Goal: Task Accomplishment & Management: Use online tool/utility

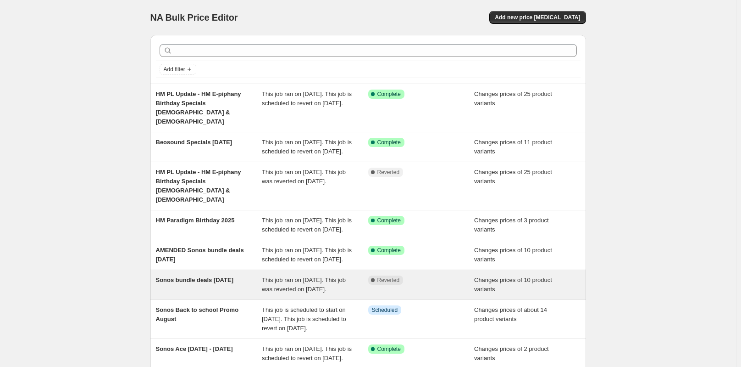
scroll to position [46, 0]
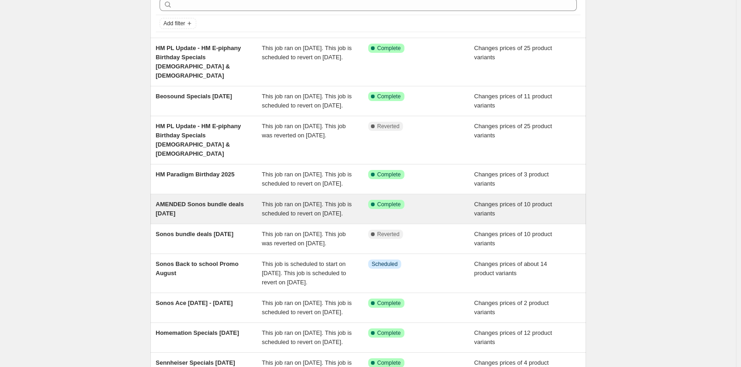
click at [205, 203] on span "AMENDED Sonos bundle deals [DATE]" at bounding box center [200, 209] width 88 height 16
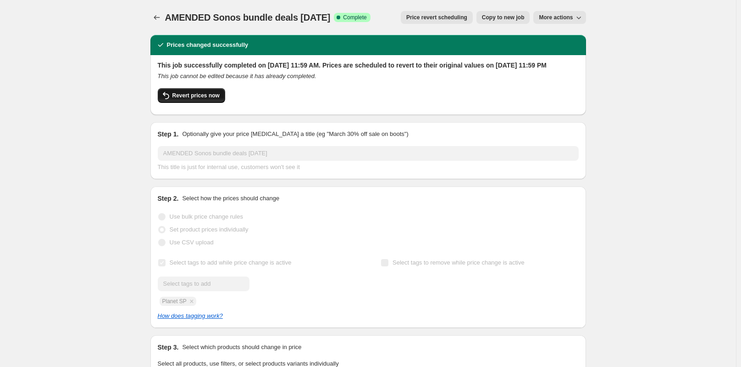
click at [178, 99] on span "Revert prices now" at bounding box center [196, 95] width 47 height 7
checkbox input "false"
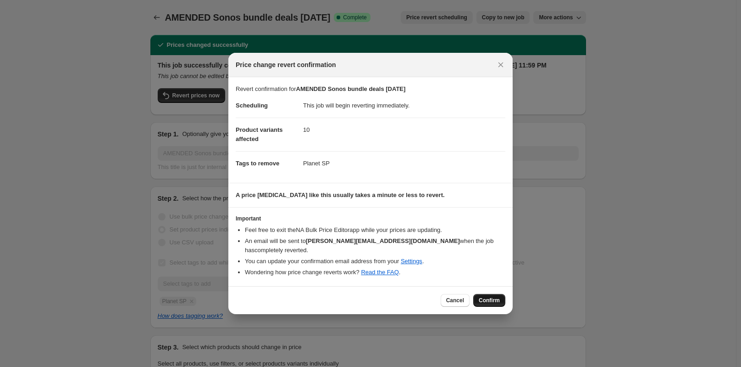
click at [491, 296] on span "Confirm" at bounding box center [489, 299] width 21 height 7
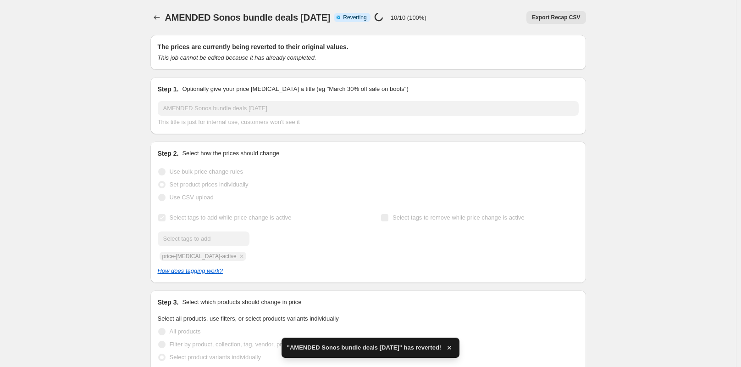
checkbox input "true"
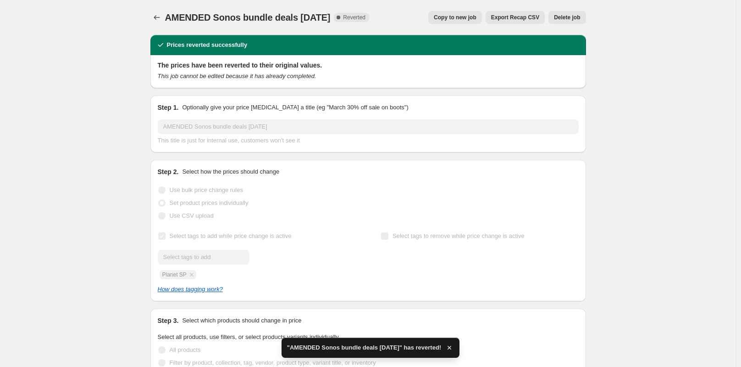
click at [453, 17] on span "Copy to new job" at bounding box center [455, 17] width 43 height 7
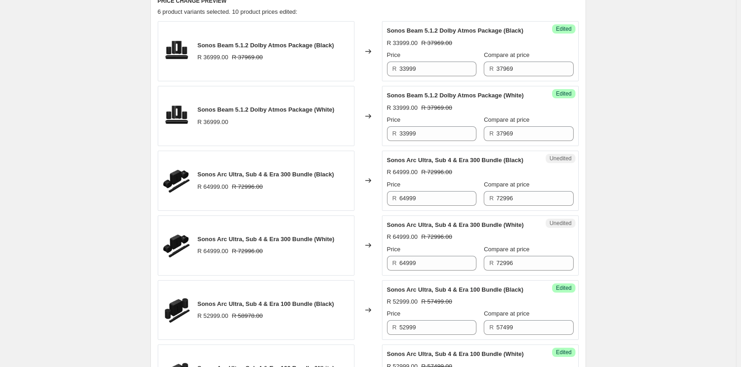
scroll to position [321, 0]
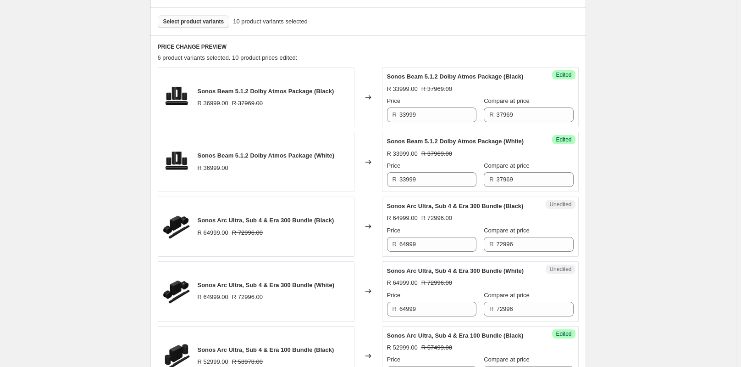
click at [193, 22] on span "Select product variants" at bounding box center [193, 21] width 61 height 7
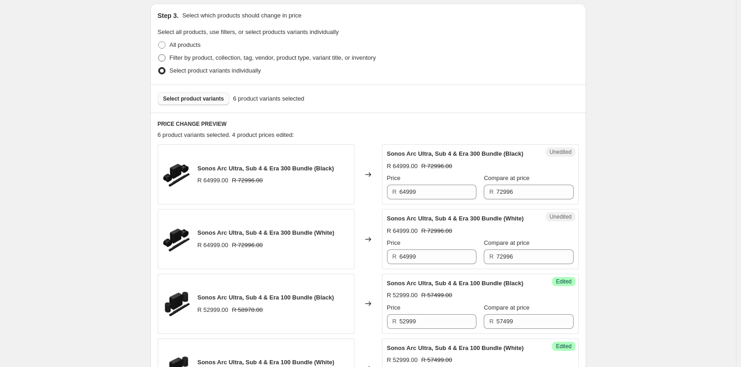
scroll to position [61, 0]
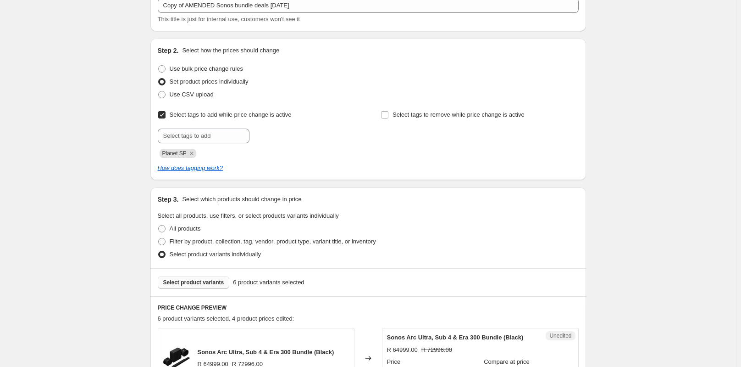
click at [183, 283] on span "Select product variants" at bounding box center [193, 282] width 61 height 7
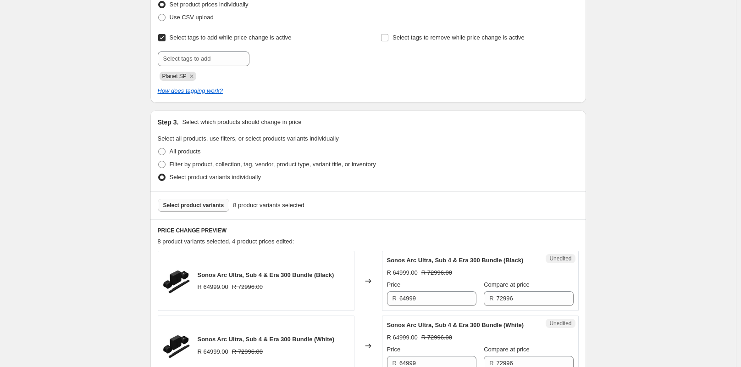
scroll to position [0, 0]
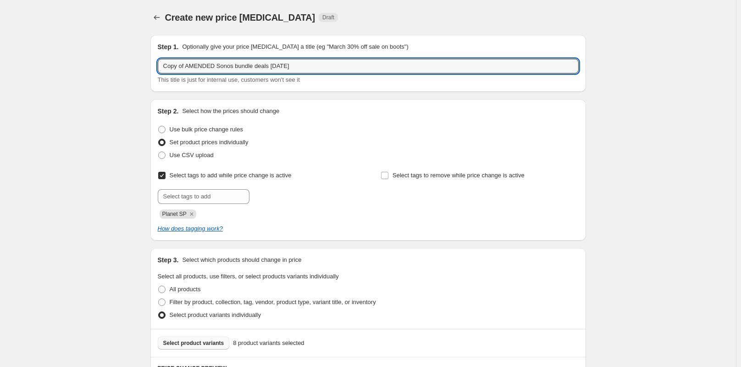
drag, startPoint x: 189, startPoint y: 67, endPoint x: 157, endPoint y: 66, distance: 31.7
click at [157, 66] on div "Step 1. Optionally give your price [MEDICAL_DATA] a title (eg "March 30% off sa…" at bounding box center [368, 63] width 436 height 57
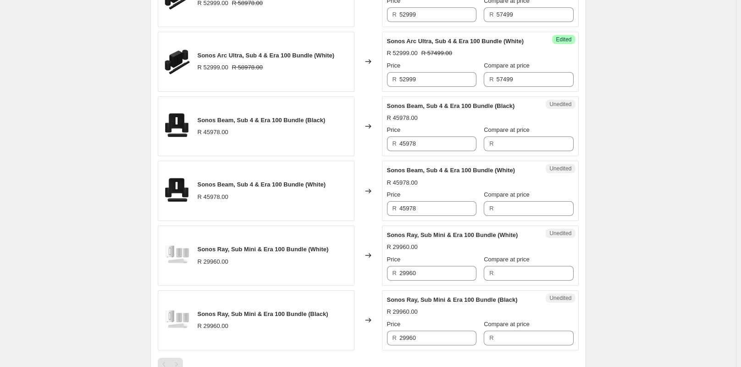
scroll to position [642, 0]
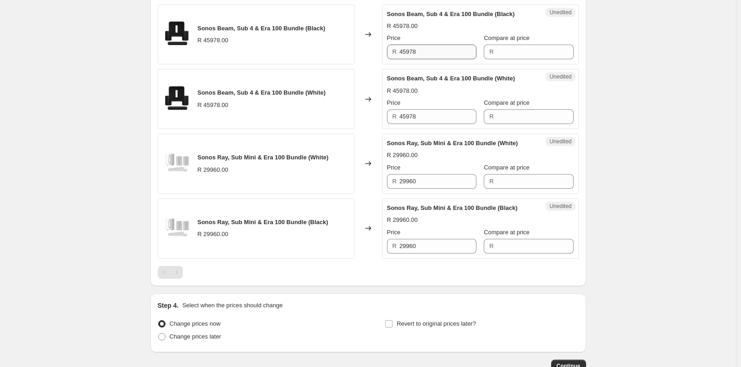
type input "AMENDED Sonos bundle deals [DATE]"
drag, startPoint x: 427, startPoint y: 89, endPoint x: 398, endPoint y: 88, distance: 29.0
click at [398, 59] on div "R 45978" at bounding box center [431, 52] width 89 height 15
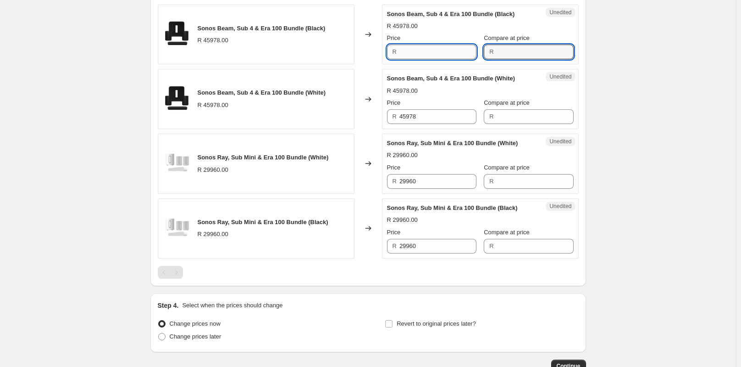
type input "45978"
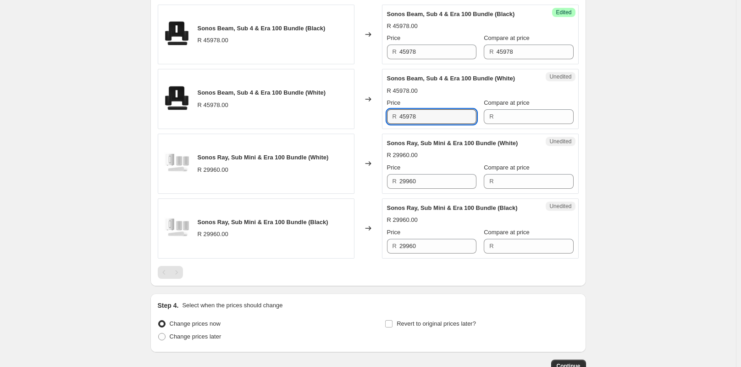
drag, startPoint x: 431, startPoint y: 155, endPoint x: 381, endPoint y: 158, distance: 50.6
click at [381, 129] on div "Sonos Beam, Sub 4 & Era 100 Bundle (White) R 45978.00 Changed to Unedited Sonos…" at bounding box center [368, 99] width 421 height 60
type input "45978"
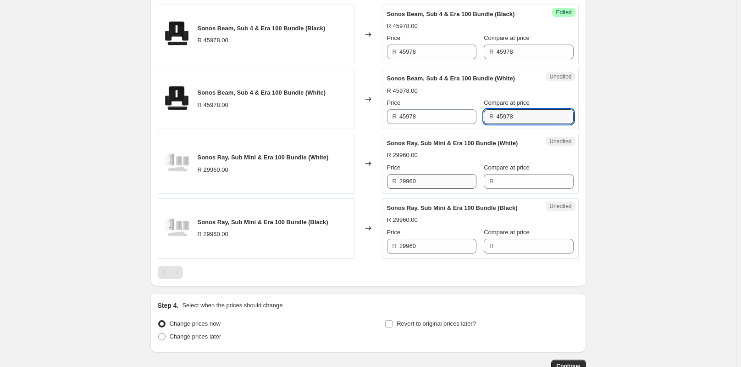
type input "45978"
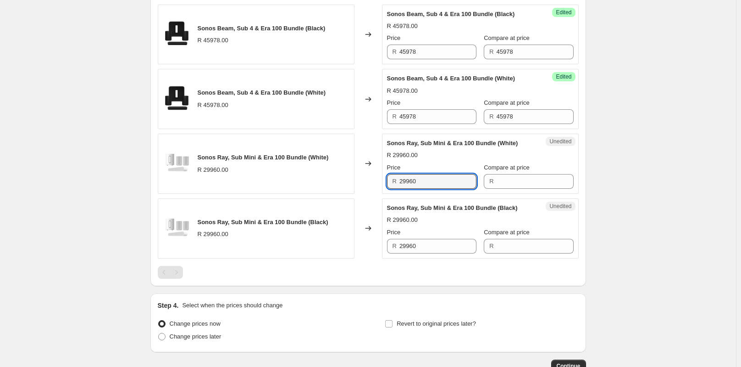
drag, startPoint x: 423, startPoint y: 217, endPoint x: 373, endPoint y: 224, distance: 50.5
click at [373, 194] on div "Sonos Ray, Sub Mini & Era 100 Bundle (White) R 29960.00 Changed to Unedited Son…" at bounding box center [368, 164] width 421 height 60
type input "29960"
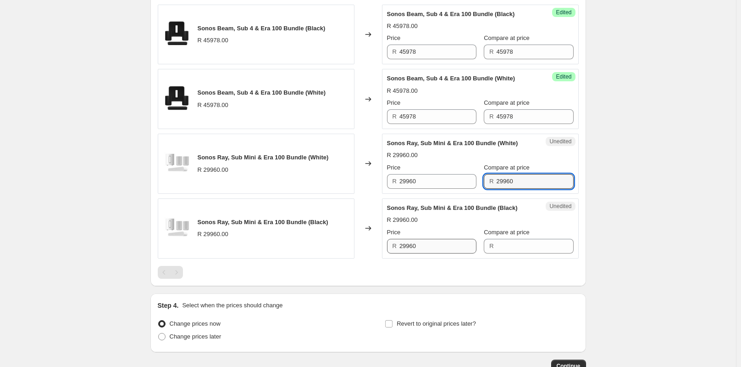
type input "29960"
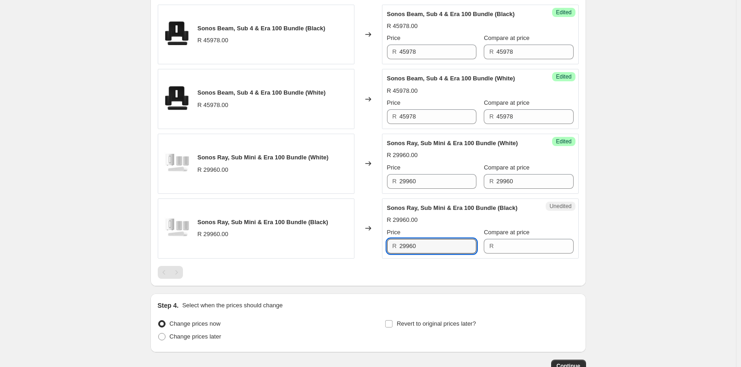
drag, startPoint x: 424, startPoint y: 281, endPoint x: 364, endPoint y: 287, distance: 60.4
click at [364, 258] on div "Sonos Ray, Sub Mini & Era 100 Bundle (Black) R 29960.00 Changed to Unedited Son…" at bounding box center [368, 228] width 421 height 60
type input "29960"
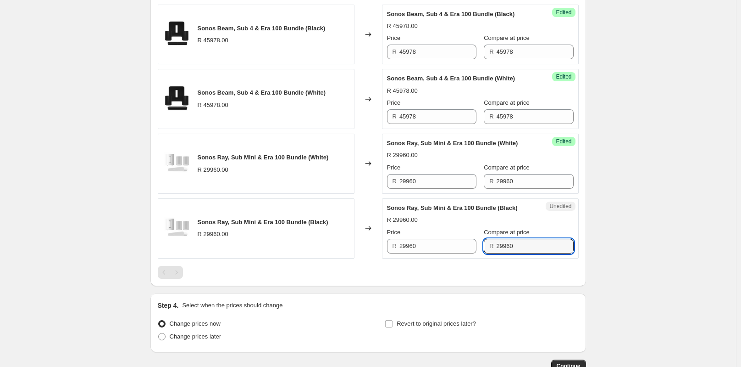
type input "29960"
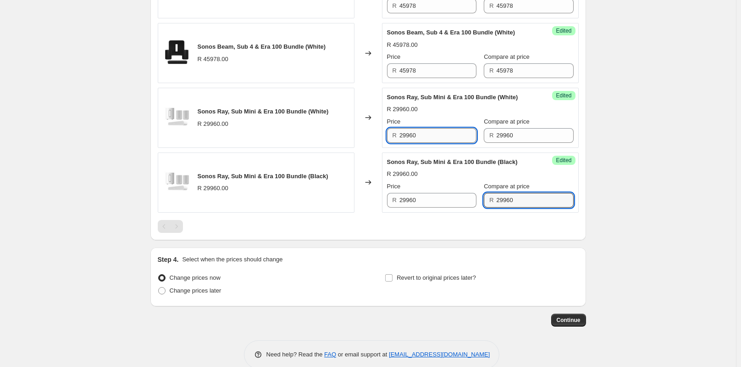
click at [428, 143] on input "29960" at bounding box center [438, 135] width 77 height 15
type input "26999"
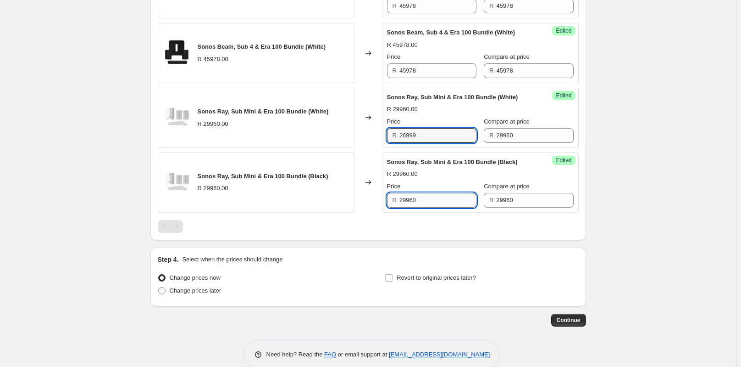
click at [442, 207] on input "29960" at bounding box center [438, 200] width 77 height 15
type input "26999"
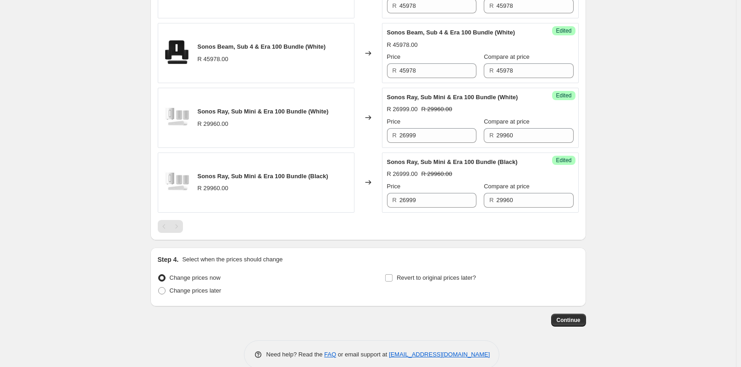
click at [419, 78] on input "45978" at bounding box center [438, 70] width 77 height 15
type input "40999"
click at [418, 13] on input "45978" at bounding box center [438, 6] width 77 height 15
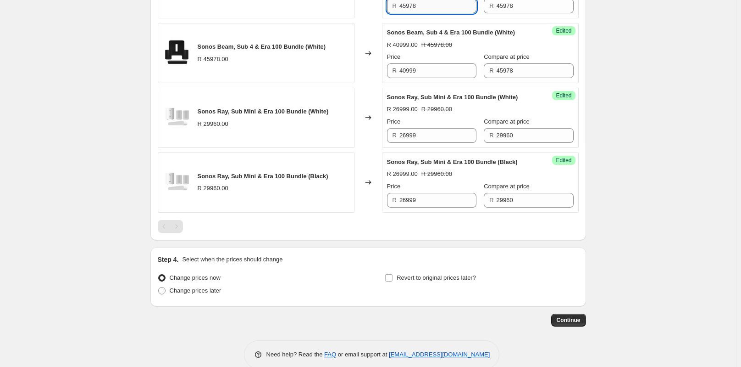
click at [418, 13] on input "45978" at bounding box center [438, 6] width 77 height 15
type input "40999"
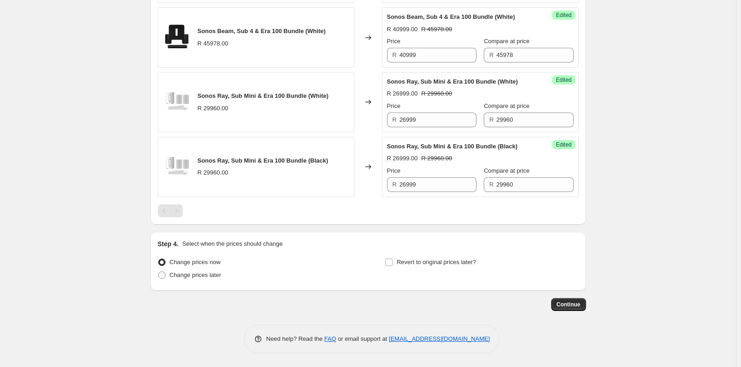
scroll to position [741, 0]
click at [417, 261] on span "Revert to original prices later?" at bounding box center [436, 261] width 79 height 7
click at [393, 261] on input "Revert to original prices later?" at bounding box center [388, 261] width 7 height 7
checkbox input "true"
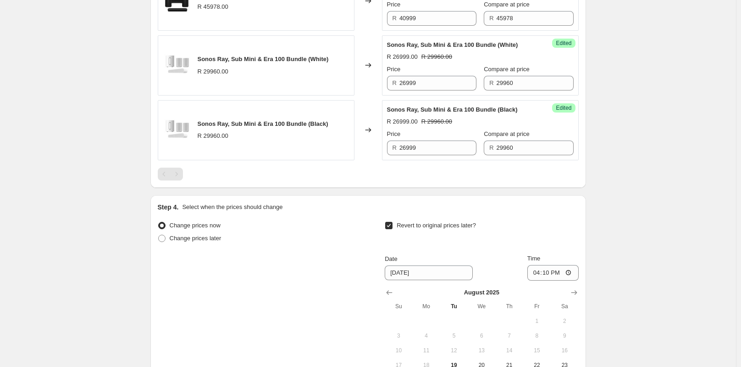
scroll to position [912, 0]
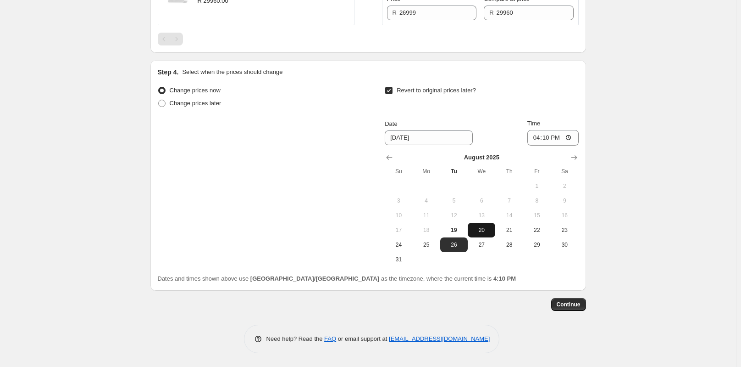
click at [481, 230] on span "20" at bounding box center [482, 229] width 20 height 7
type input "[DATE]"
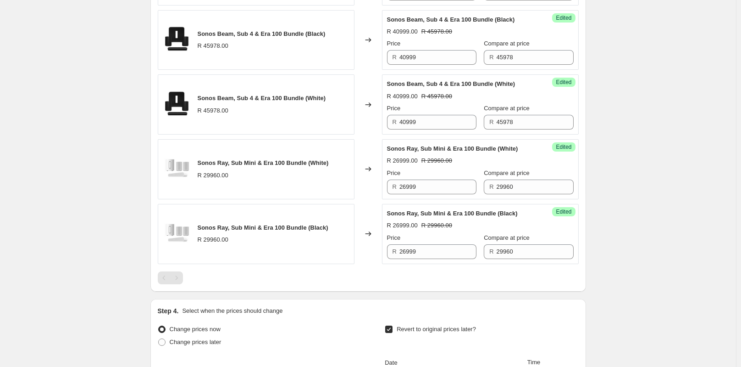
scroll to position [866, 0]
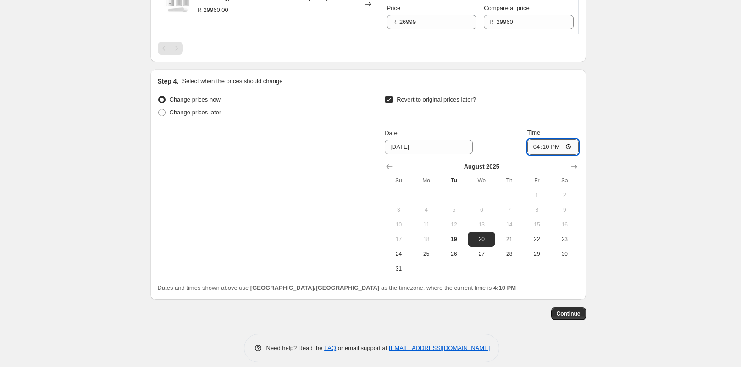
click at [552, 155] on input "16:10" at bounding box center [553, 147] width 51 height 16
type input "23:59"
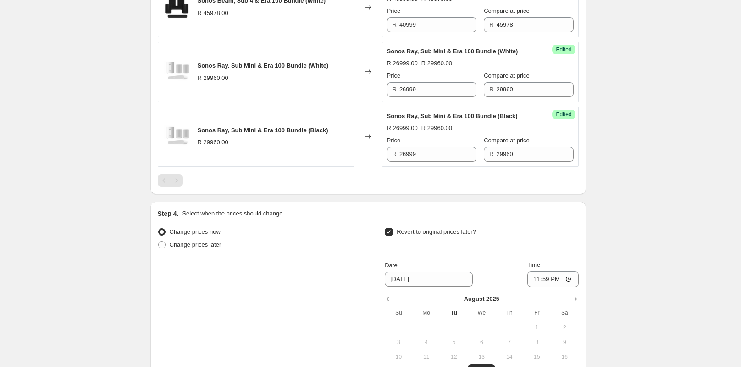
scroll to position [912, 0]
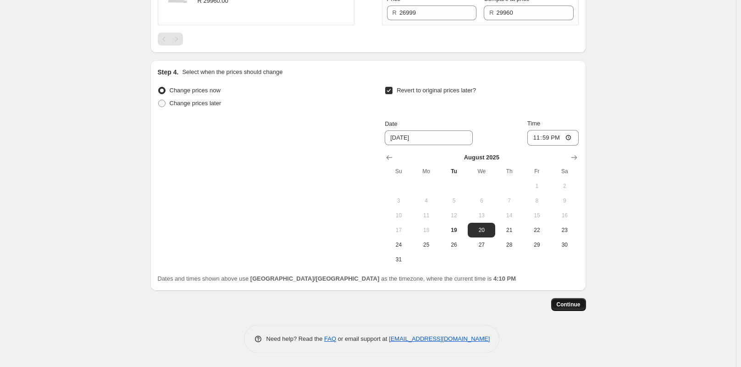
click at [566, 300] on button "Continue" at bounding box center [569, 304] width 35 height 13
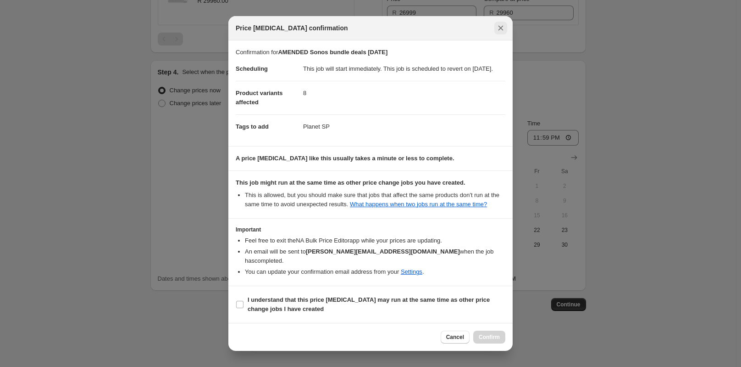
click at [502, 28] on icon "Close" at bounding box center [501, 28] width 5 height 5
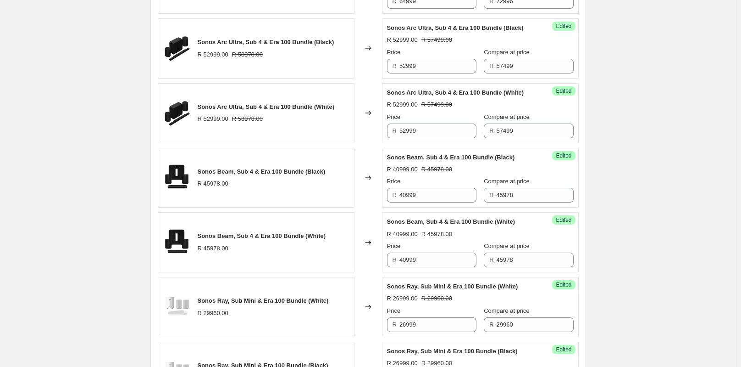
scroll to position [545, 0]
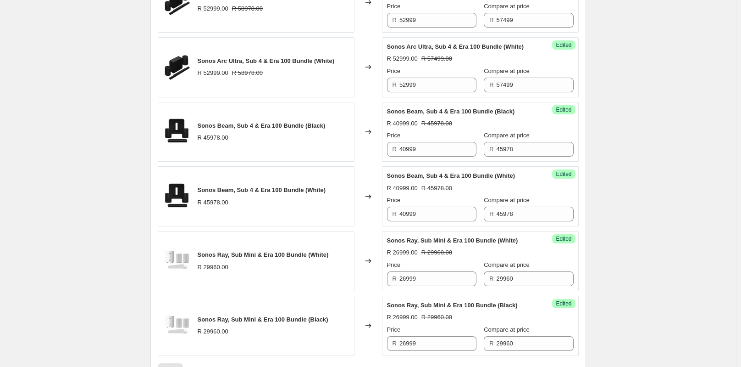
click at [270, 130] on div "Sonos Beam, Sub 4 & Era 100 Bundle (Black)" at bounding box center [262, 125] width 128 height 9
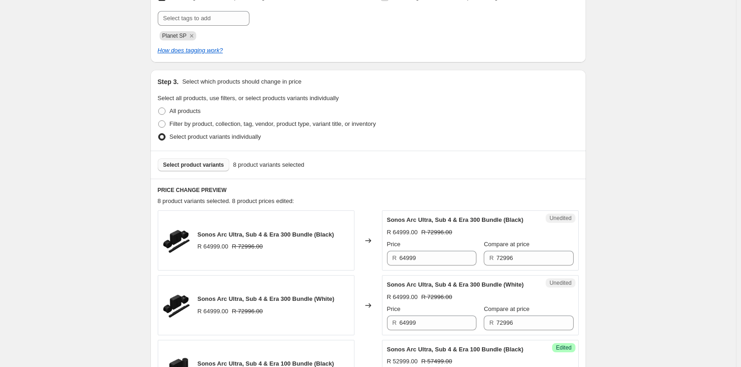
scroll to position [86, 0]
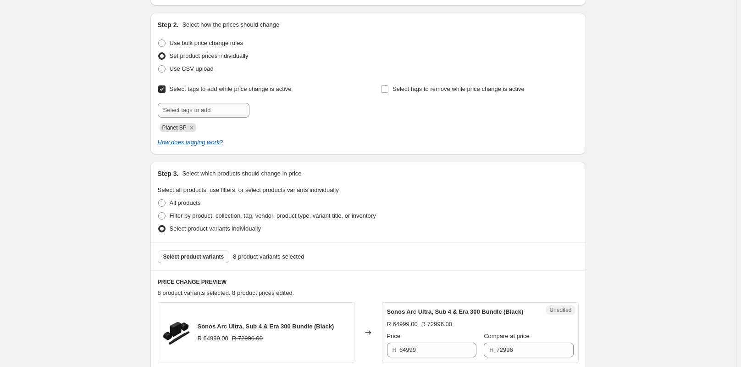
click at [196, 256] on span "Select product variants" at bounding box center [193, 256] width 61 height 7
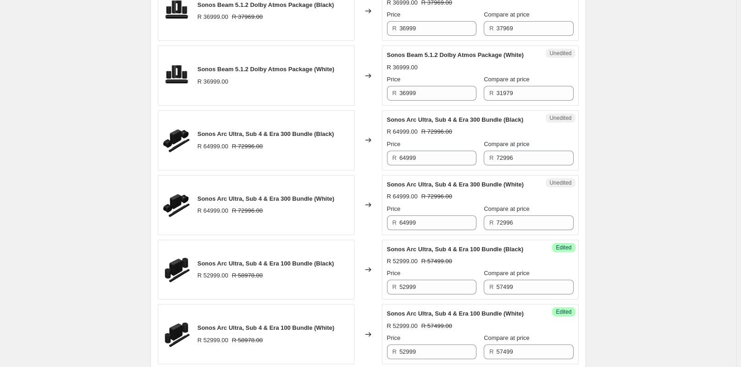
scroll to position [362, 0]
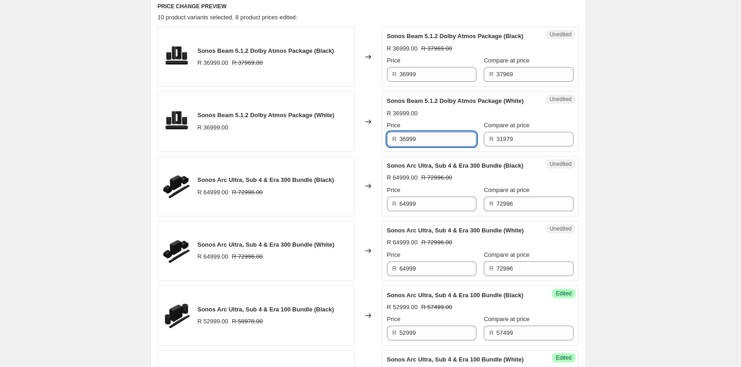
click at [429, 146] on input "36999" at bounding box center [438, 139] width 77 height 15
drag, startPoint x: 399, startPoint y: 83, endPoint x: 436, endPoint y: 83, distance: 37.2
click at [436, 82] on div "R 36999" at bounding box center [431, 74] width 89 height 15
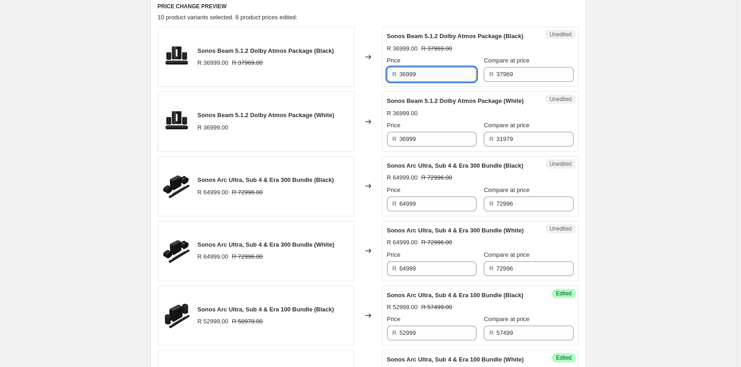
click at [440, 81] on input "36999" at bounding box center [438, 74] width 77 height 15
type input "33999"
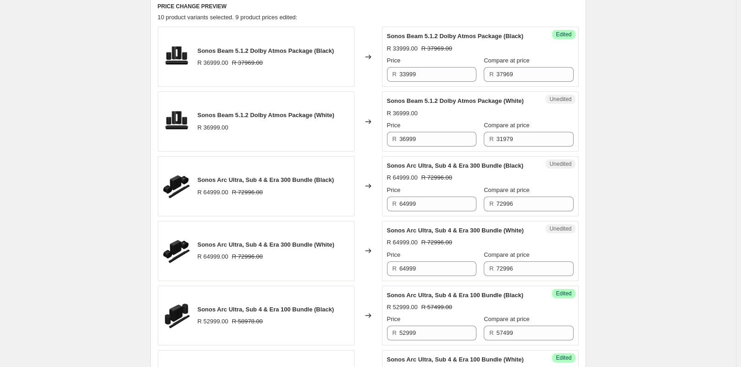
click at [429, 146] on div "Price R 36999" at bounding box center [431, 134] width 89 height 26
click at [433, 146] on input "36999" at bounding box center [438, 139] width 77 height 15
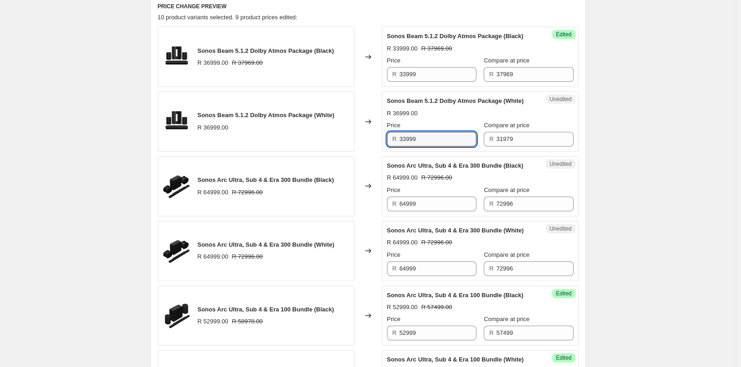
type input "33999"
click at [628, 148] on div "Create new price [MEDICAL_DATA]. This page is ready Create new price [MEDICAL_D…" at bounding box center [368, 323] width 736 height 1371
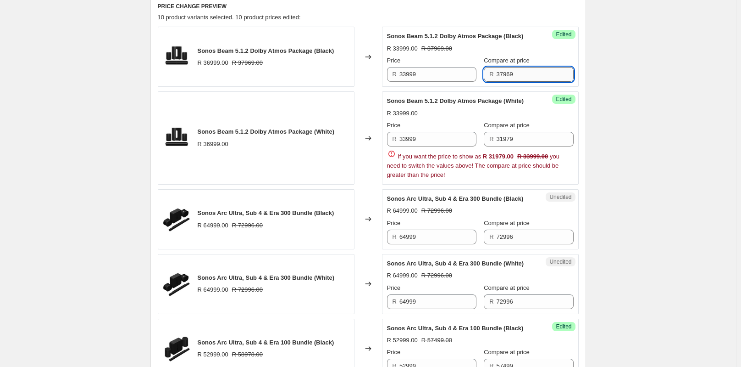
drag, startPoint x: 489, startPoint y: 85, endPoint x: 514, endPoint y: 85, distance: 24.8
click at [514, 82] on input "37969" at bounding box center [535, 74] width 77 height 15
click at [535, 143] on input "31979" at bounding box center [535, 139] width 77 height 15
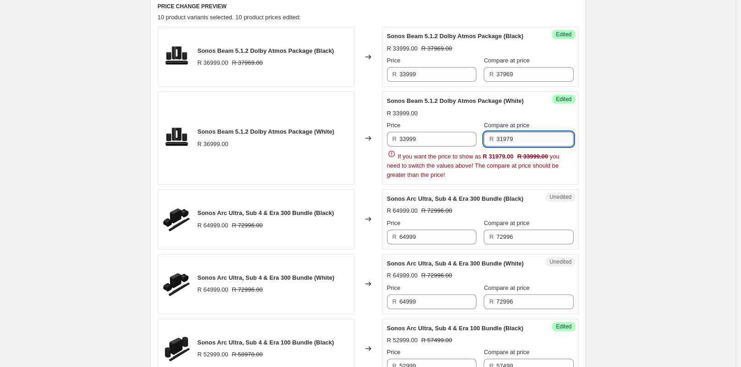
click at [535, 143] on input "31979" at bounding box center [535, 139] width 77 height 15
paste input "796"
type input "37969"
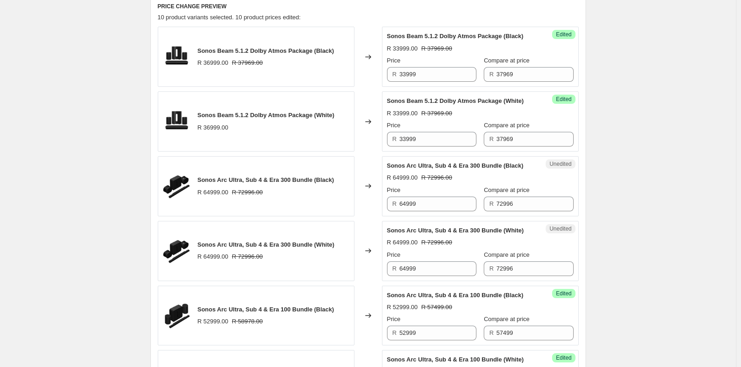
click at [625, 133] on div "Create new price [MEDICAL_DATA]. This page is ready Create new price [MEDICAL_D…" at bounding box center [368, 323] width 736 height 1371
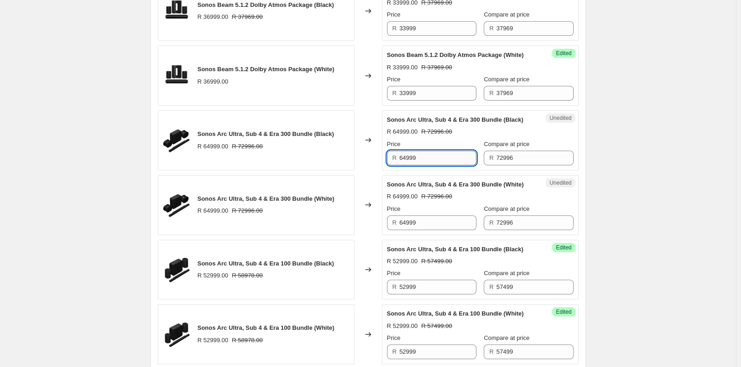
click at [440, 165] on input "64999" at bounding box center [438, 157] width 77 height 15
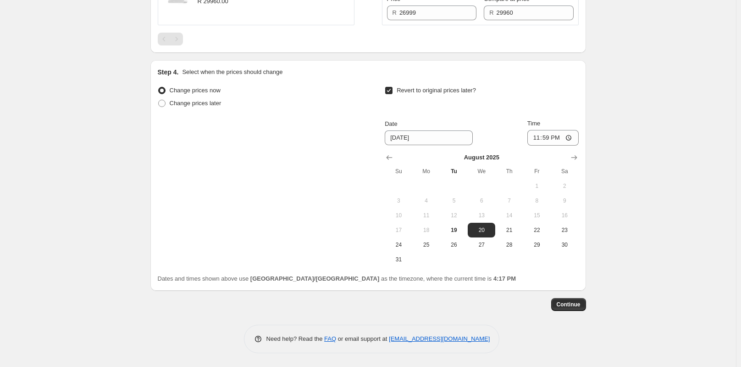
scroll to position [1059, 0]
click at [578, 303] on span "Continue" at bounding box center [569, 304] width 24 height 7
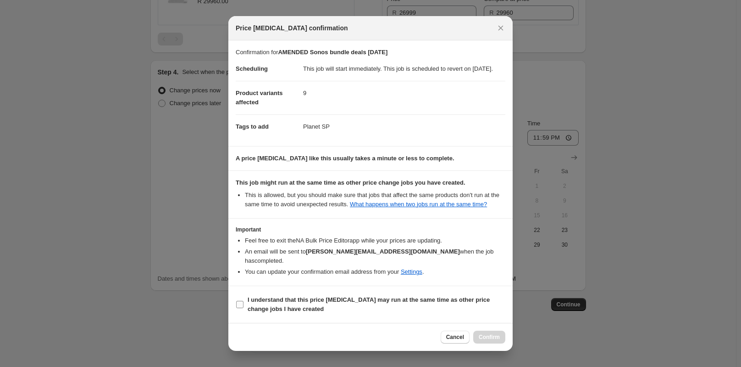
click at [289, 298] on b "I understand that this price [MEDICAL_DATA] may run at the same time as other p…" at bounding box center [369, 304] width 242 height 16
click at [244, 301] on input "I understand that this price [MEDICAL_DATA] may run at the same time as other p…" at bounding box center [239, 304] width 7 height 7
checkbox input "true"
click at [492, 338] on span "Confirm" at bounding box center [489, 336] width 21 height 7
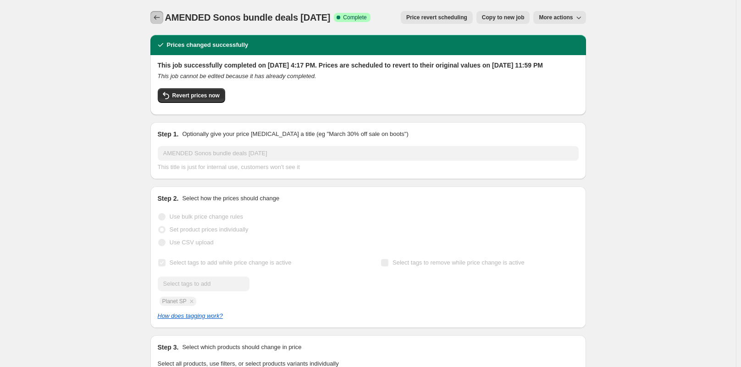
click at [155, 17] on icon "Price change jobs" at bounding box center [156, 17] width 9 height 9
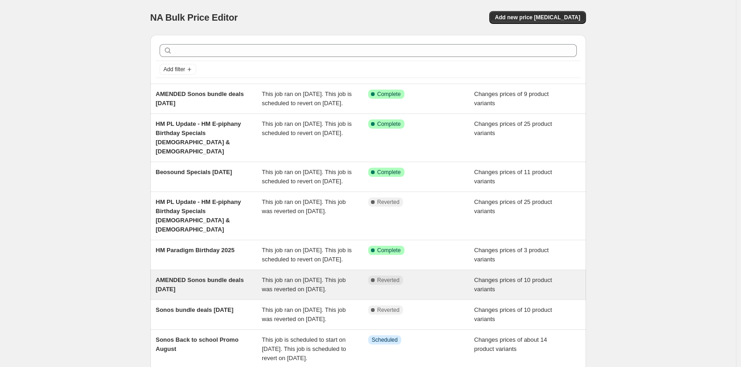
click at [453, 294] on div "Complete Reverted" at bounding box center [421, 284] width 106 height 18
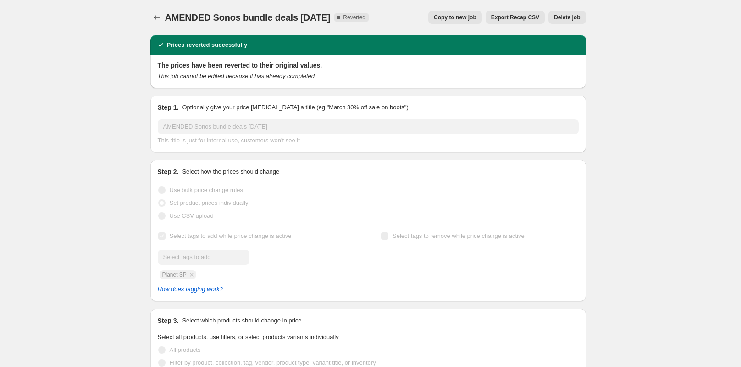
click at [575, 16] on span "Delete job" at bounding box center [567, 17] width 26 height 7
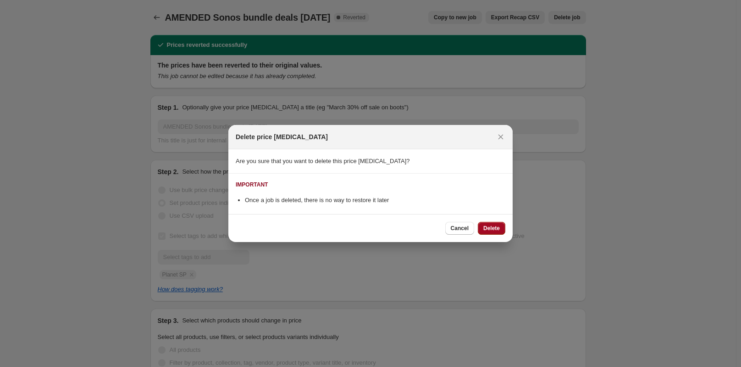
click at [491, 230] on span "Delete" at bounding box center [492, 227] width 17 height 7
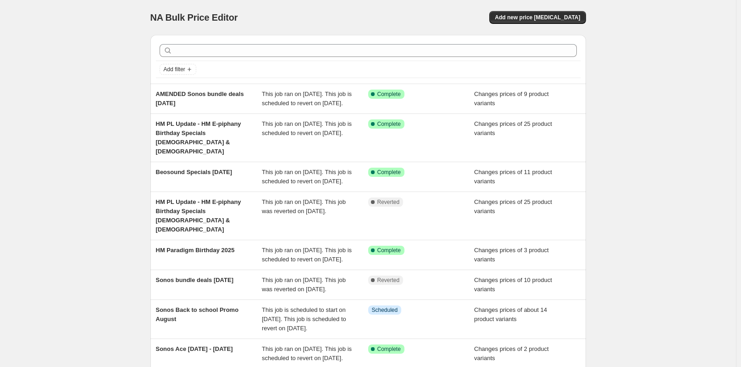
scroll to position [46, 0]
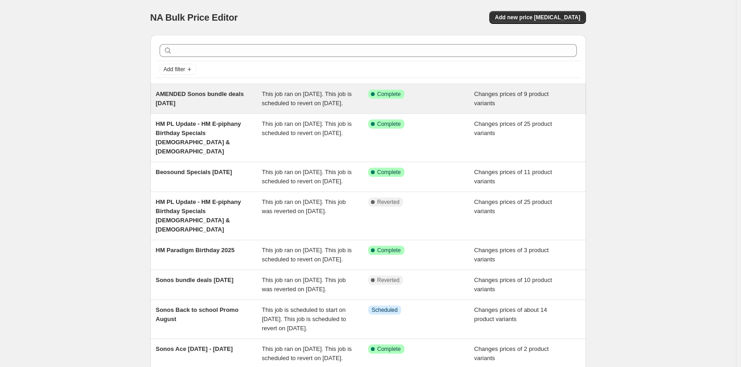
click at [188, 99] on div "AMENDED Sonos bundle deals [DATE]" at bounding box center [209, 98] width 106 height 18
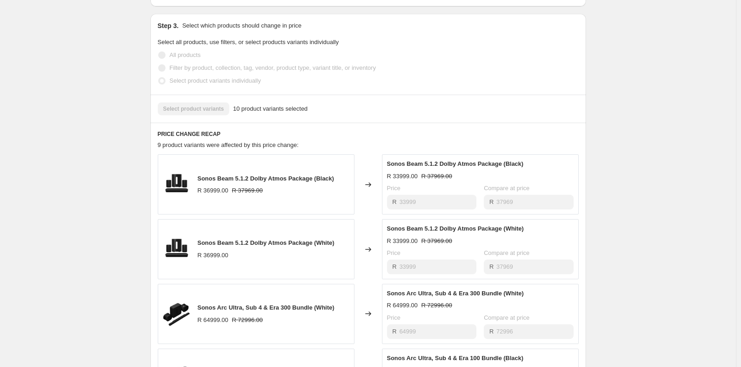
scroll to position [551, 0]
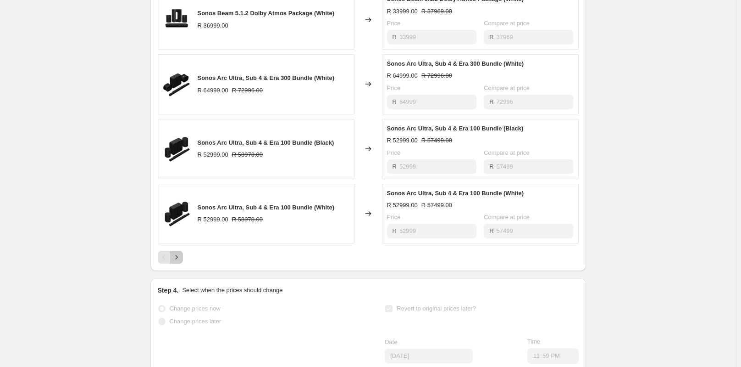
click at [180, 262] on icon "Next" at bounding box center [176, 256] width 9 height 9
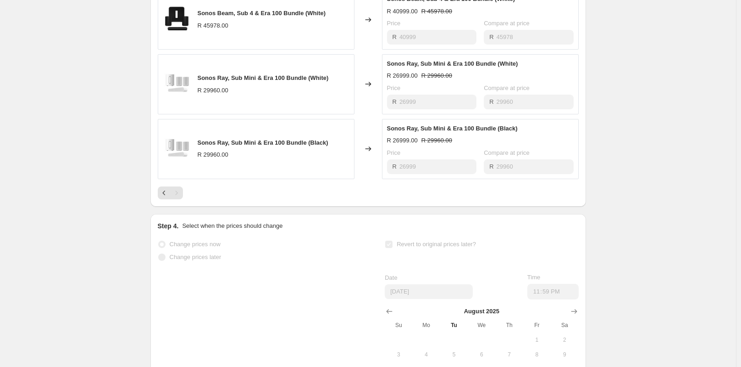
scroll to position [505, 0]
